Goal: Transaction & Acquisition: Purchase product/service

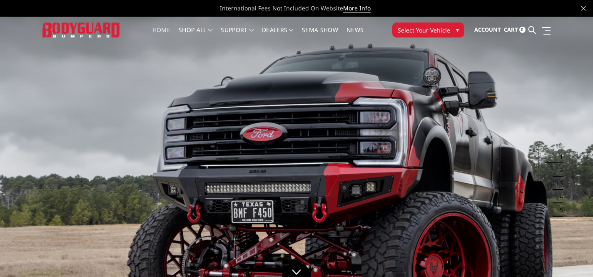
click at [436, 26] on span "Select Your Vehicle" at bounding box center [424, 30] width 52 height 9
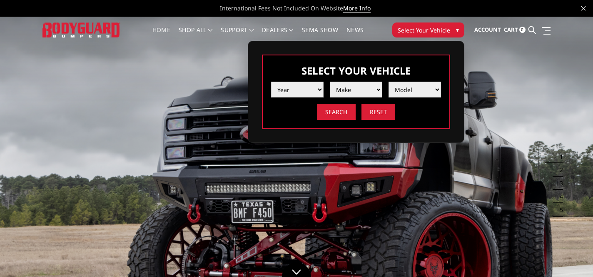
click at [310, 87] on select "Year [DATE] 2024 2023 2022 2021 2020 2019 2018 2017 2016 2015 2014 2013 2012 20…" at bounding box center [297, 90] width 52 height 16
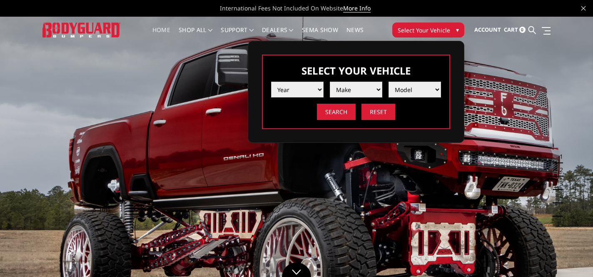
select select "yr_2025"
click at [341, 90] on select "Make Chevrolet Ford GMC Ram Toyota" at bounding box center [356, 90] width 52 height 16
select select "mk_gmc"
click at [423, 84] on select "Model Sierra 1500 Sierra 2500 / 3500" at bounding box center [414, 90] width 52 height 16
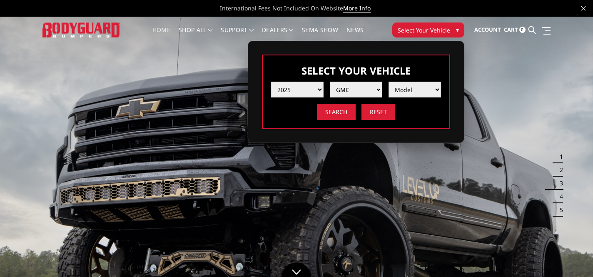
select select "md_sierra-2500-3500"
click at [341, 114] on input "Search" at bounding box center [336, 112] width 39 height 16
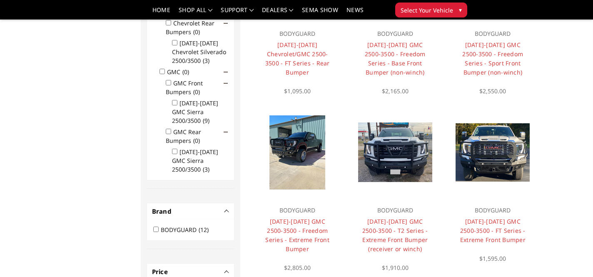
scroll to position [170, 0]
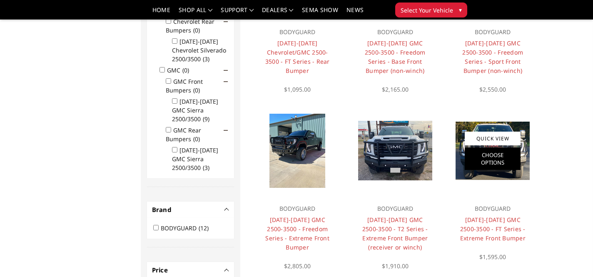
click at [499, 157] on link "Choose Options" at bounding box center [493, 158] width 56 height 22
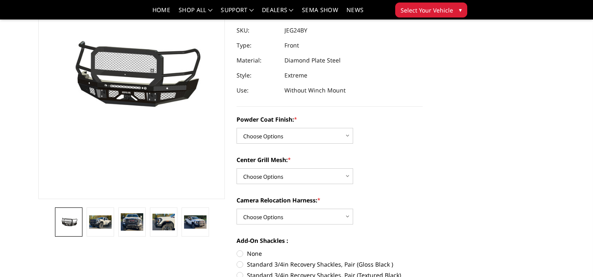
scroll to position [98, 0]
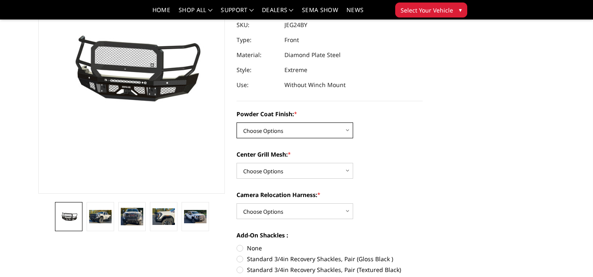
click at [329, 124] on select "Choose Options Bare Metal Gloss Black Powder Coat Textured Black Powder Coat" at bounding box center [294, 130] width 117 height 16
select select "3285"
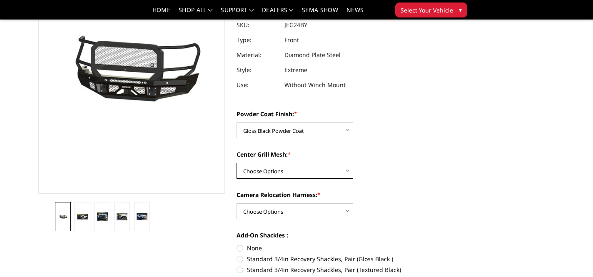
click at [325, 166] on select "Choose Options WITH Expanded Metal in Center Grill WITHOUT Expanded Metal in Ce…" at bounding box center [294, 171] width 117 height 16
select select "3287"
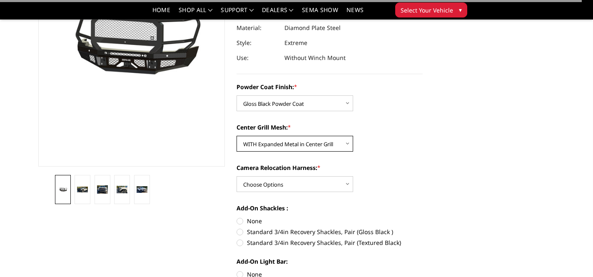
scroll to position [126, 0]
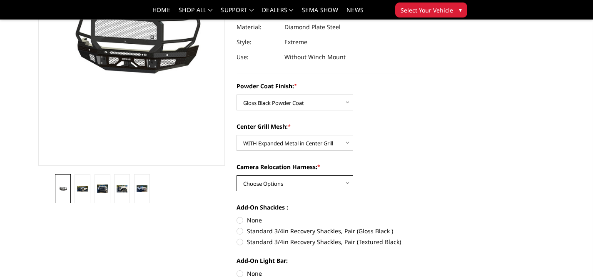
click at [324, 182] on select "Choose Options WITH Camera Relocation Harness WITHOUT Camera Relocation Harness" at bounding box center [294, 183] width 117 height 16
select select "3289"
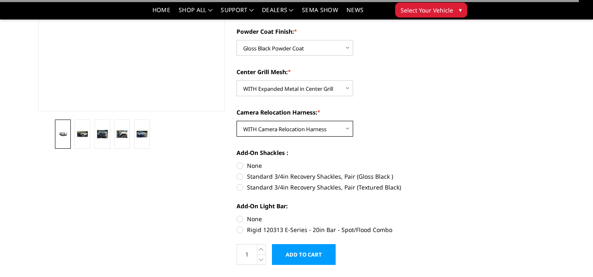
scroll to position [182, 0]
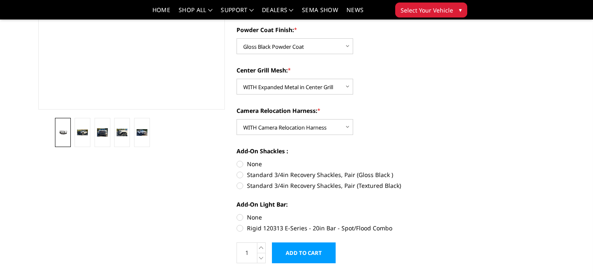
click at [264, 171] on label "Standard 3/4in Recovery Shackles, Pair (Gloss Black )" at bounding box center [329, 174] width 187 height 9
click at [423, 160] on input "Standard 3/4in Recovery Shackles, Pair (Gloss Black )" at bounding box center [423, 159] width 0 height 0
radio input "true"
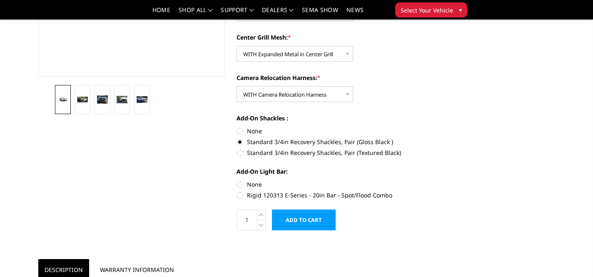
scroll to position [216, 0]
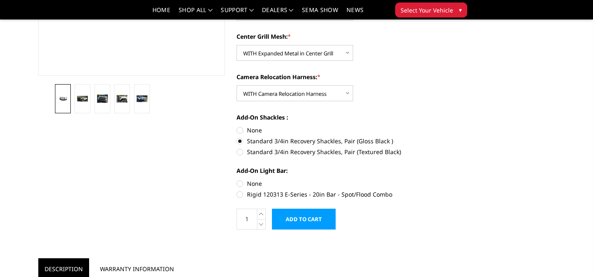
click at [247, 184] on label "None" at bounding box center [329, 183] width 187 height 9
click at [237, 179] on input "None" at bounding box center [236, 179] width 0 height 0
radio input "true"
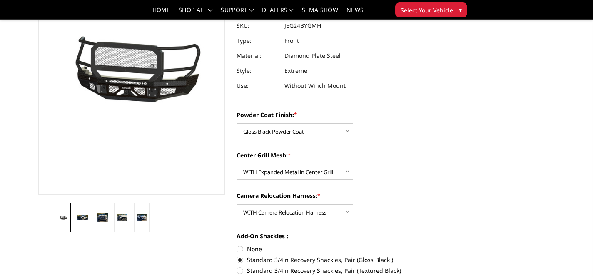
scroll to position [117, 0]
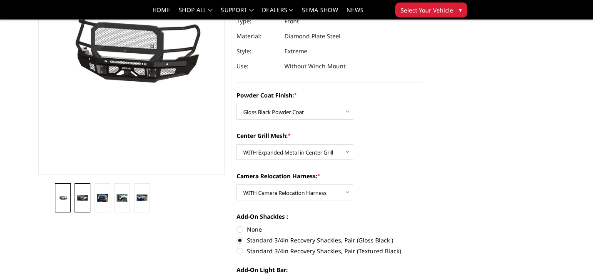
click at [79, 195] on img at bounding box center [82, 198] width 11 height 6
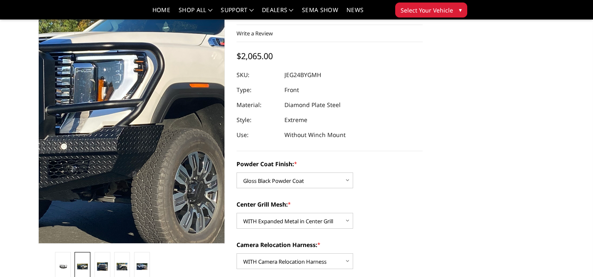
scroll to position [37, 0]
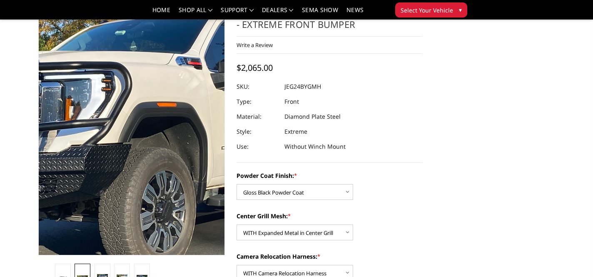
click at [131, 164] on img at bounding box center [133, 122] width 533 height 309
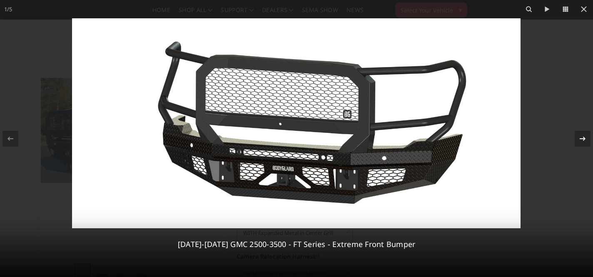
click at [583, 147] on button at bounding box center [578, 139] width 29 height 42
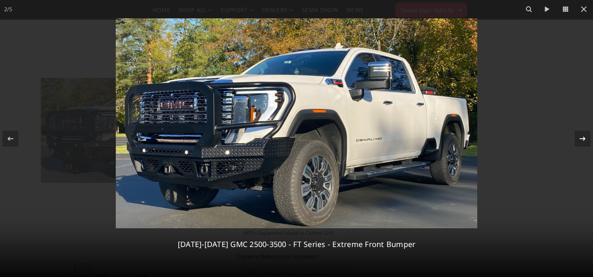
click at [583, 147] on button at bounding box center [578, 139] width 29 height 42
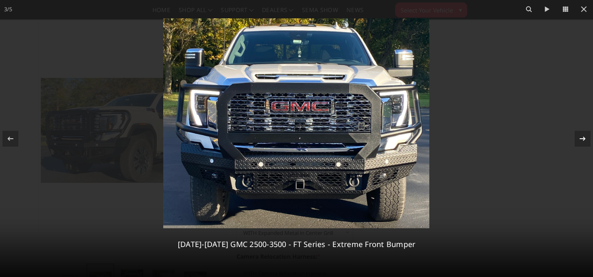
click at [581, 140] on icon at bounding box center [582, 139] width 10 height 10
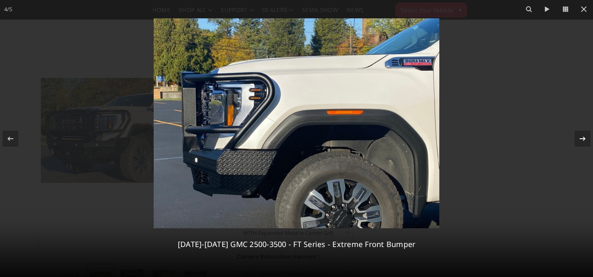
click at [581, 140] on icon at bounding box center [582, 139] width 10 height 10
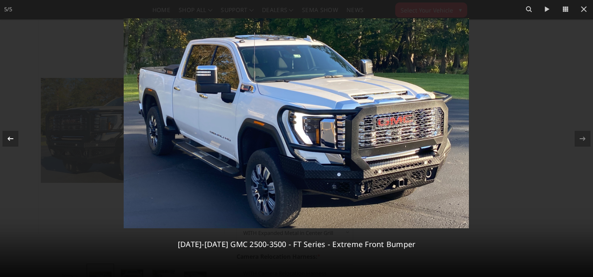
click at [10, 143] on icon at bounding box center [10, 139] width 10 height 10
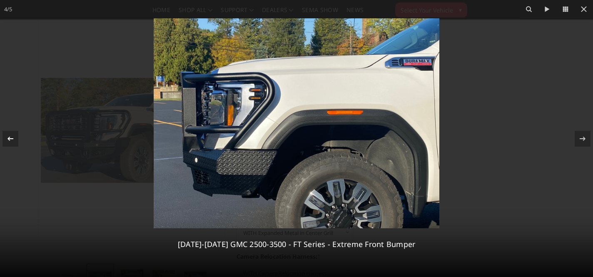
click at [10, 143] on icon at bounding box center [10, 139] width 10 height 10
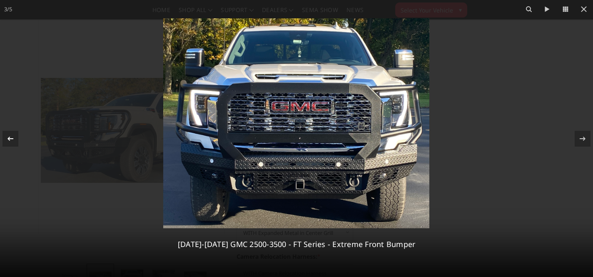
click at [10, 143] on icon at bounding box center [10, 139] width 10 height 10
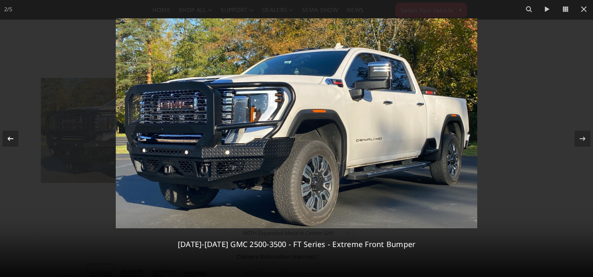
click at [10, 143] on icon at bounding box center [10, 139] width 10 height 10
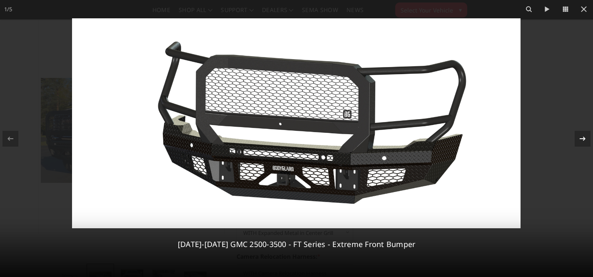
click at [586, 139] on icon at bounding box center [582, 139] width 10 height 10
